Goal: Entertainment & Leisure: Consume media (video, audio)

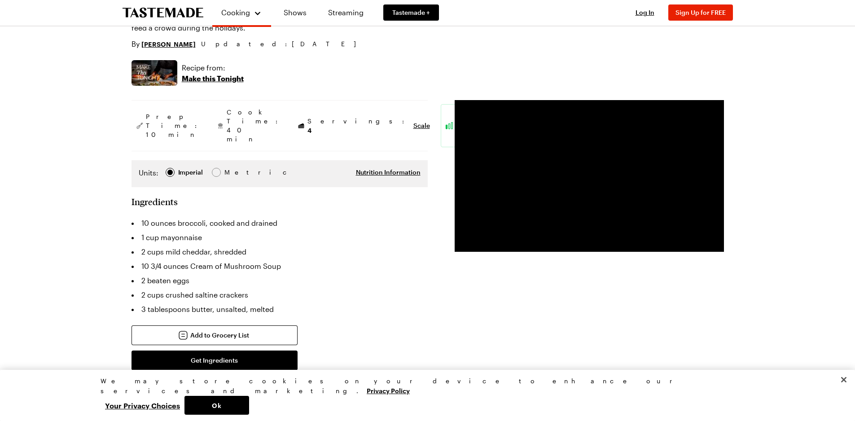
scroll to position [45, 0]
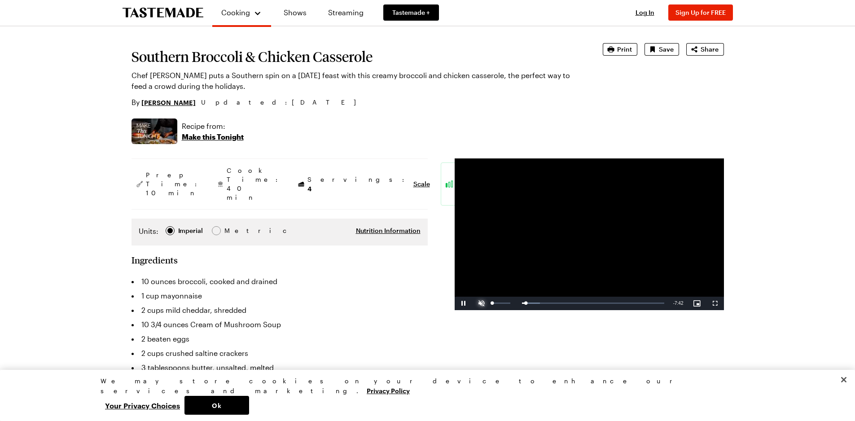
click at [480, 303] on span "Video Player" at bounding box center [482, 303] width 18 height 0
click at [249, 399] on button "Ok" at bounding box center [216, 405] width 65 height 19
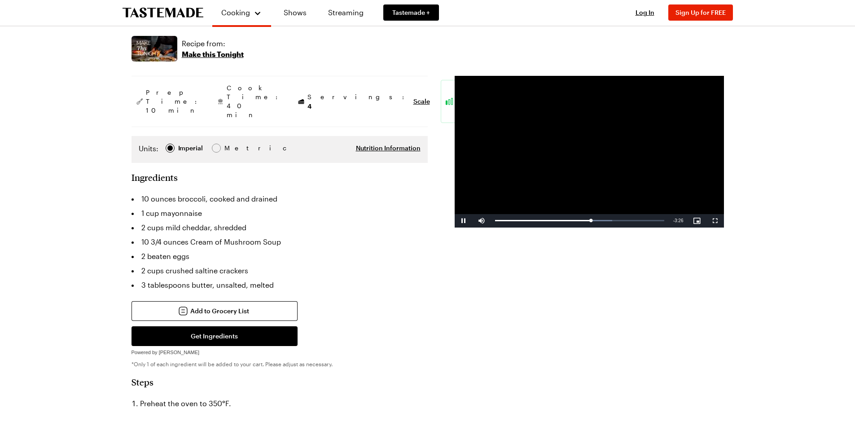
scroll to position [135, 0]
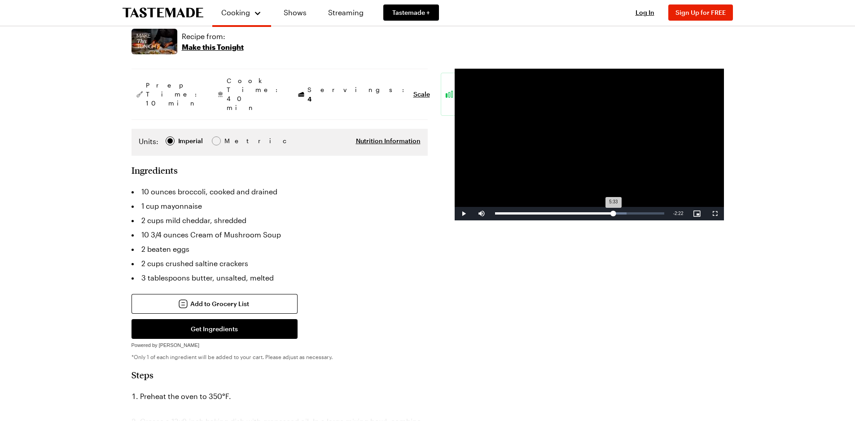
click at [613, 214] on div "Loaded : 77.76% 5:33 5:33" at bounding box center [579, 213] width 169 height 2
click at [627, 215] on div "Loaded : 86.17% 6:11 5:46" at bounding box center [580, 213] width 178 height 13
click at [638, 213] on div "Loaded : 92.48% 6:42 6:16" at bounding box center [579, 213] width 169 height 2
click at [644, 210] on div "Loaded : 98.79% 7:00 6:59" at bounding box center [580, 213] width 178 height 13
click at [652, 211] on div "Loaded : 100.00% 7:19 7:19" at bounding box center [580, 213] width 178 height 13
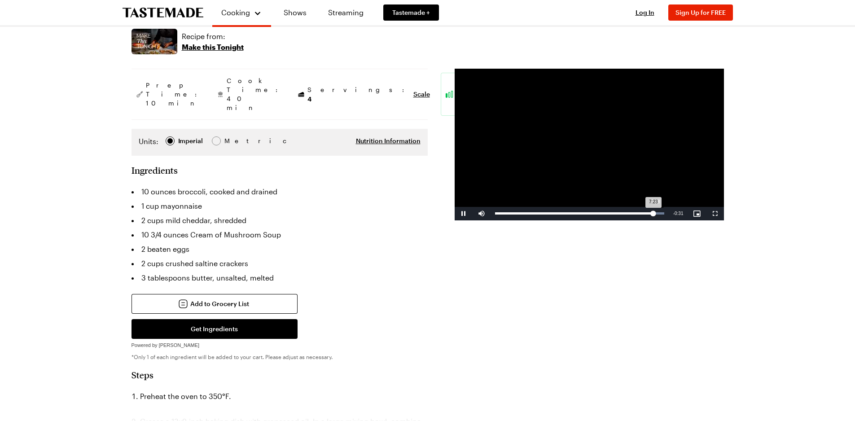
click at [654, 212] on div "7:23" at bounding box center [574, 213] width 158 height 2
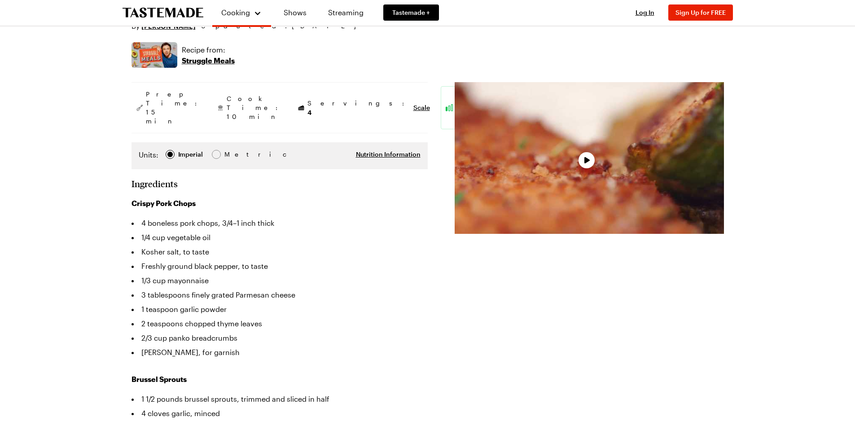
scroll to position [135, 0]
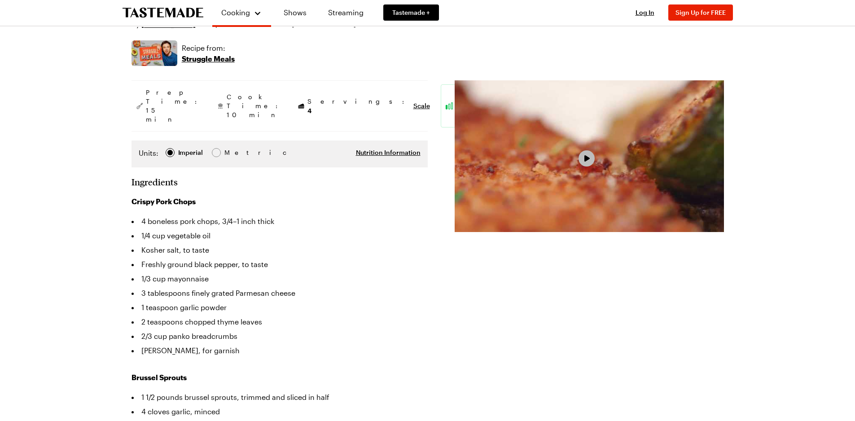
click at [585, 156] on span "Video Player" at bounding box center [587, 159] width 8 height 8
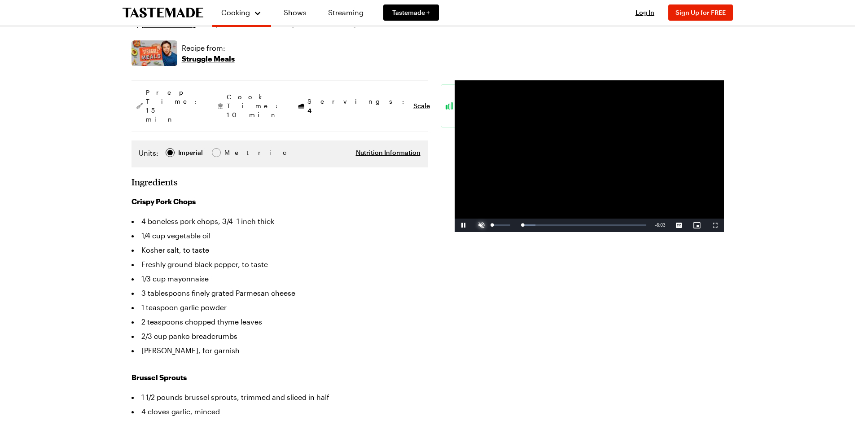
click at [476, 225] on span "Video Player" at bounding box center [482, 225] width 18 height 0
click at [514, 223] on div "Loaded : 11.11% 0:46 0:04" at bounding box center [571, 225] width 160 height 13
click at [558, 226] on div "Loaded : 54.82% 2:34 2:34" at bounding box center [571, 225] width 160 height 13
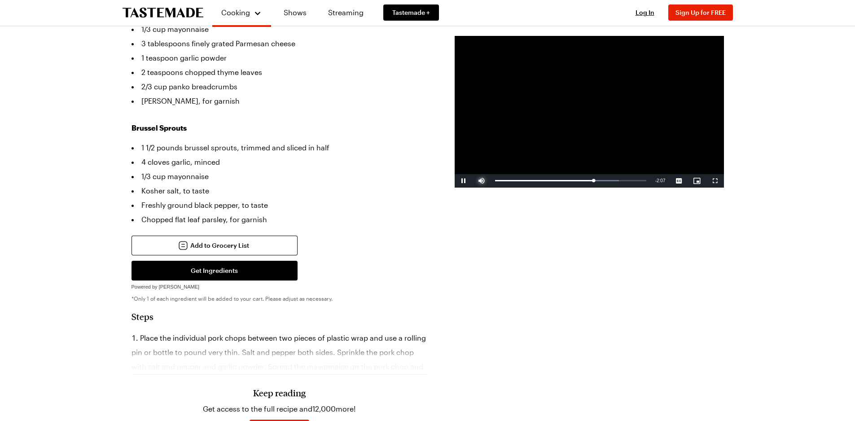
scroll to position [359, 0]
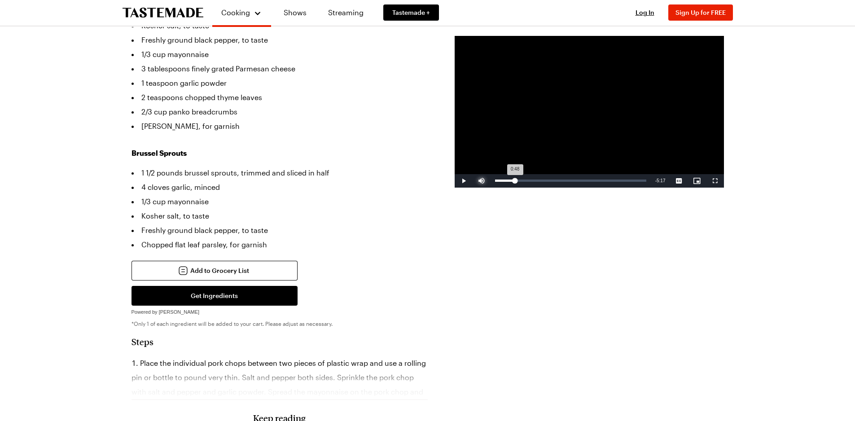
drag, startPoint x: 595, startPoint y: 180, endPoint x: 515, endPoint y: 183, distance: 80.0
click at [515, 182] on div "0:48" at bounding box center [505, 181] width 20 height 2
click at [526, 184] on div "Loaded : 35.55% 1:15 1:14" at bounding box center [571, 180] width 160 height 13
click at [610, 177] on div "Loaded : 43.79% 4:38 1:30" at bounding box center [571, 180] width 160 height 13
click at [620, 180] on div "Loaded : 95.74% 5:03 4:41" at bounding box center [570, 181] width 151 height 2
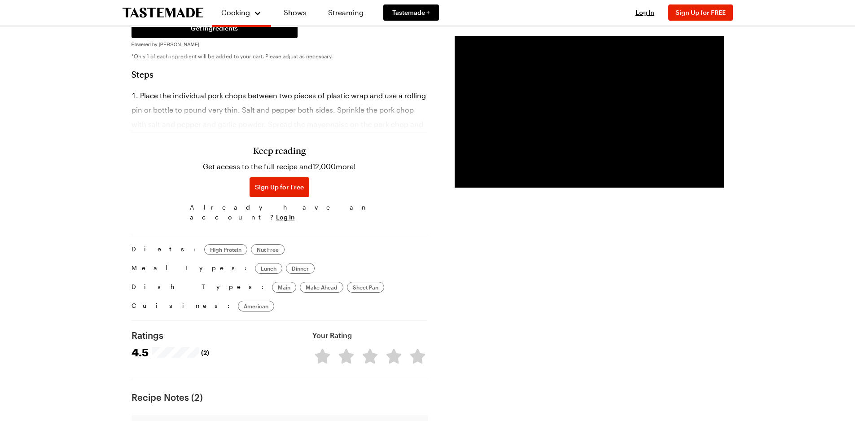
scroll to position [673, 0]
